Goal: Transaction & Acquisition: Purchase product/service

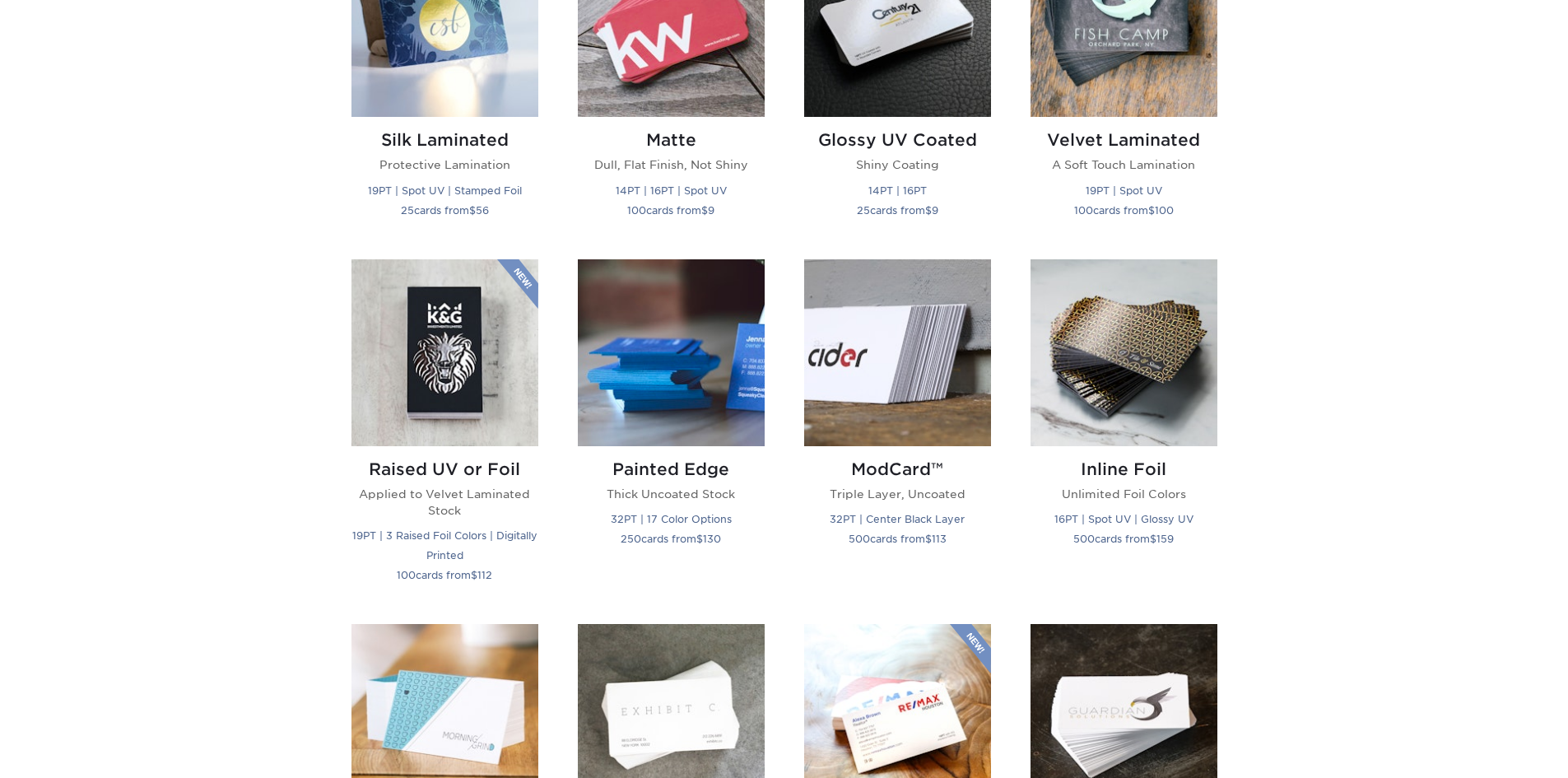
scroll to position [987, 0]
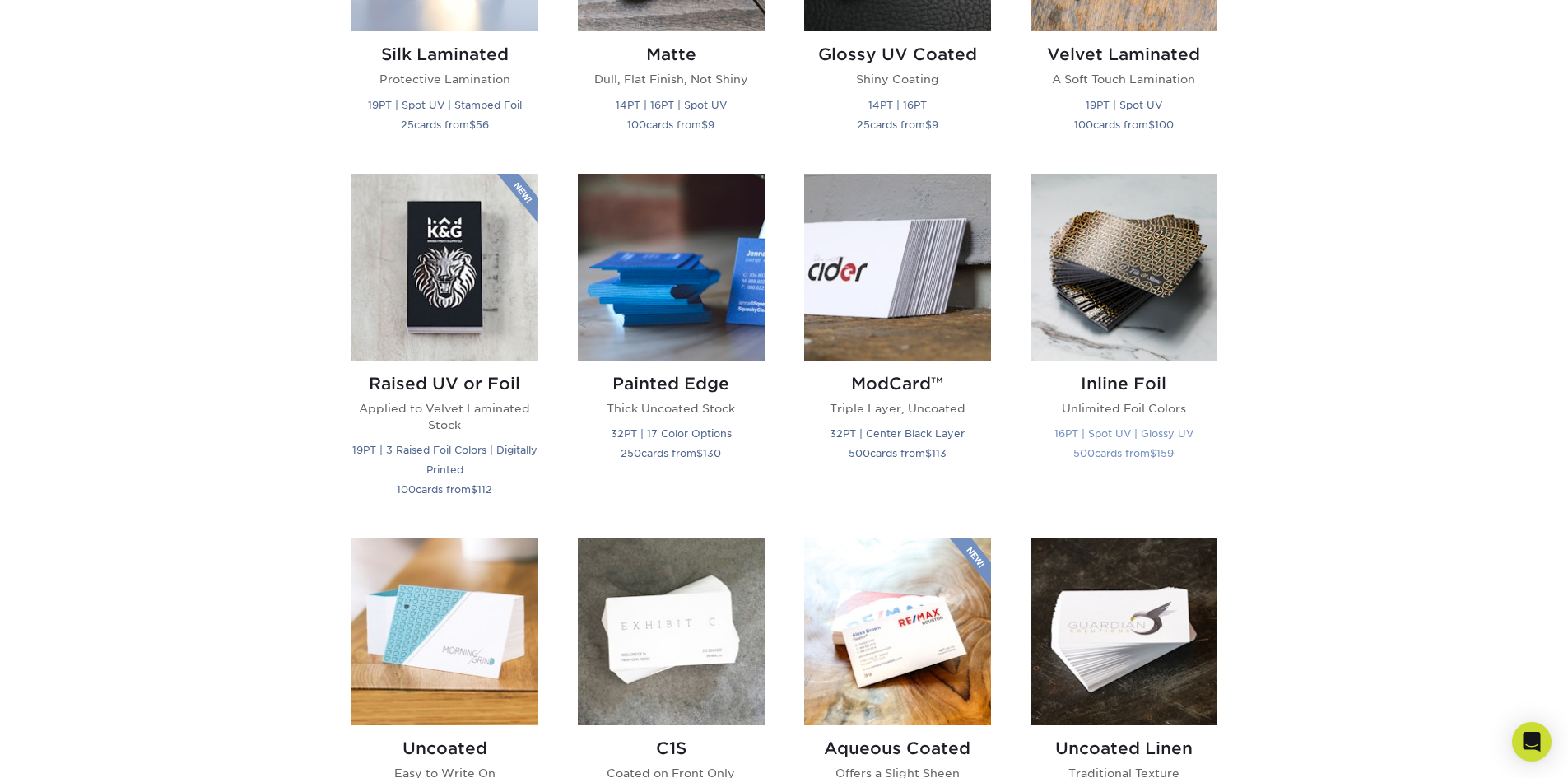
click at [1094, 265] on img at bounding box center [1124, 267] width 187 height 187
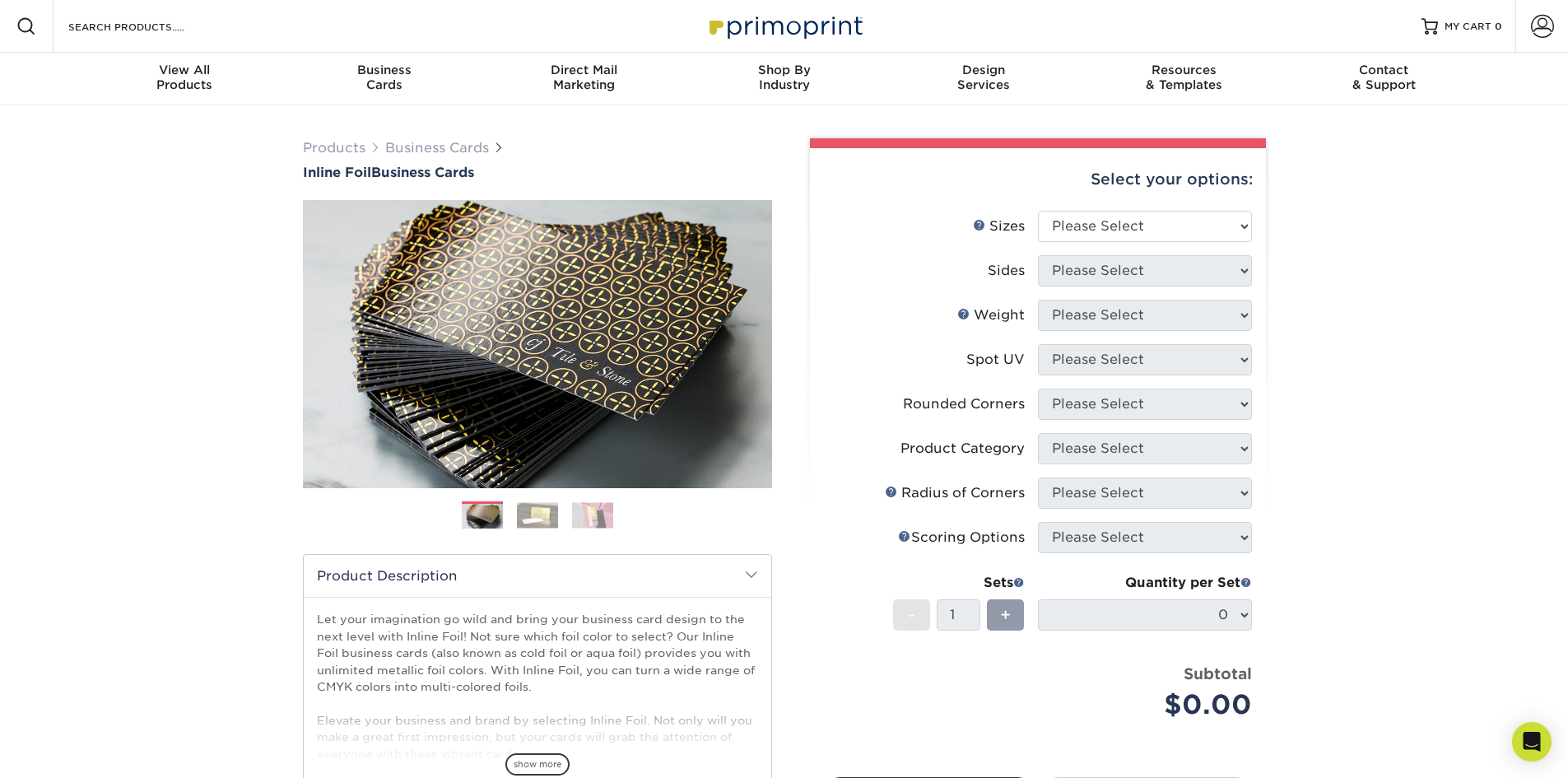
click at [535, 519] on img at bounding box center [537, 514] width 41 height 26
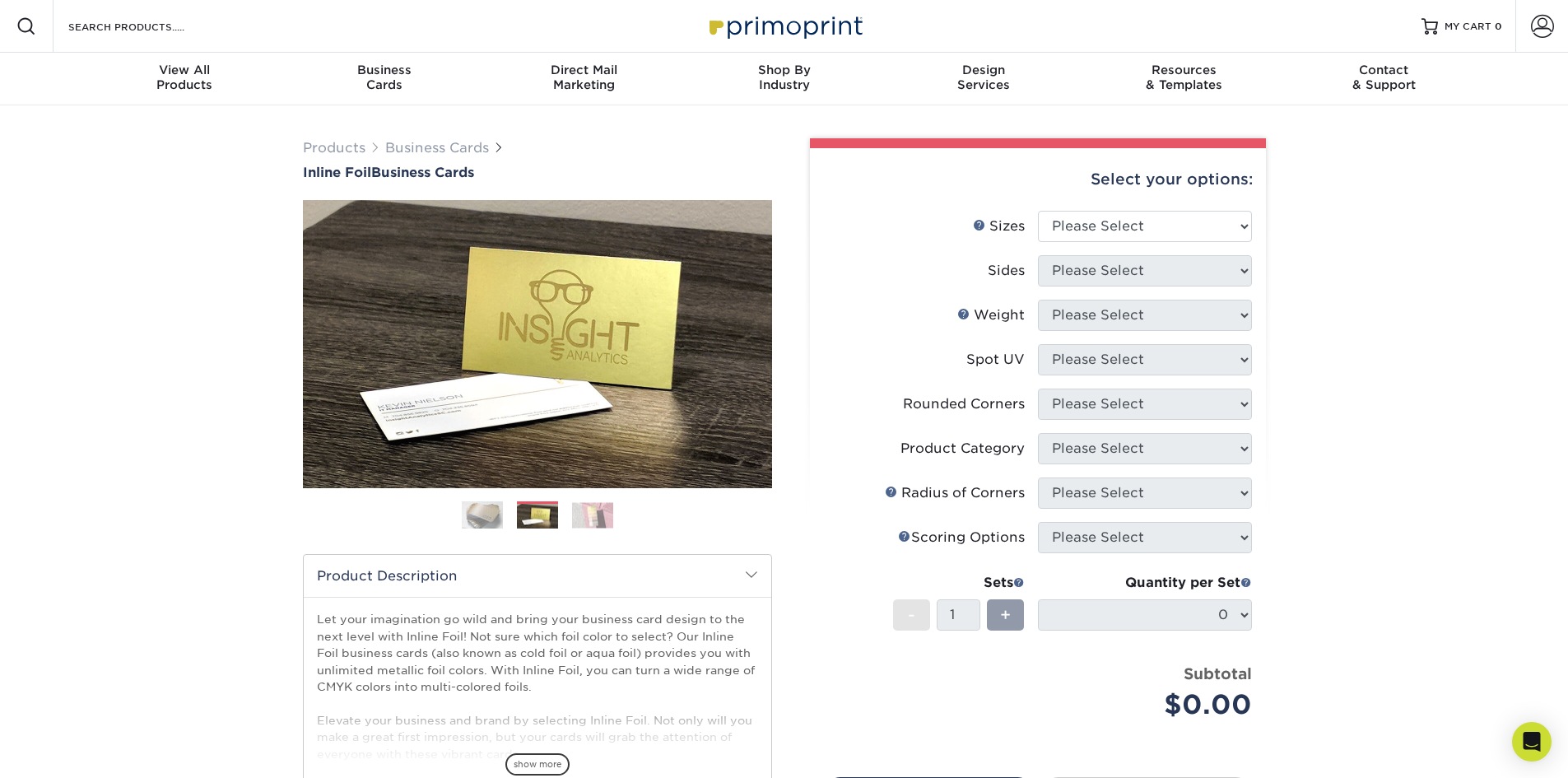
click at [580, 518] on img at bounding box center [592, 514] width 41 height 26
